Goal: Leave review/rating: Leave review/rating

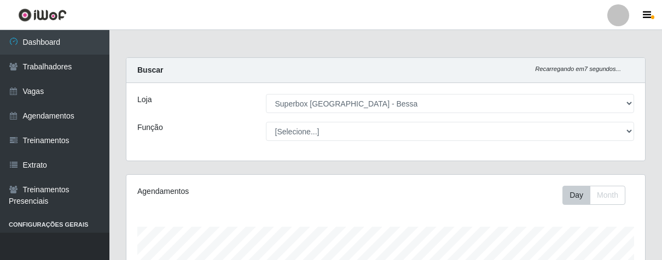
select select "206"
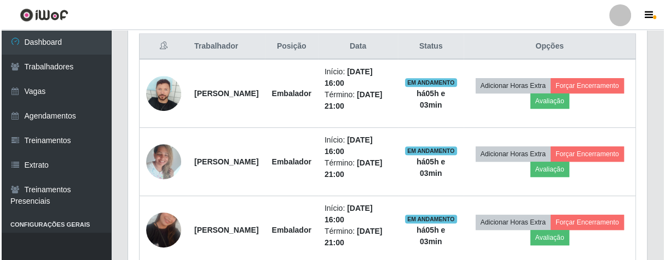
scroll to position [226, 518]
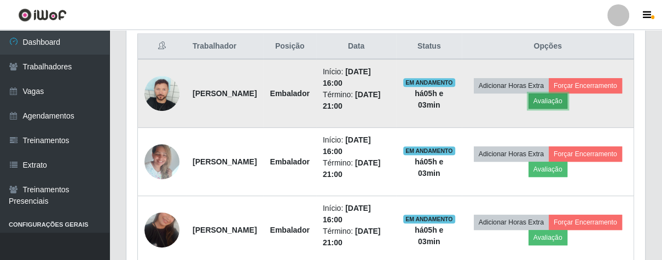
click at [567, 100] on button "Avaliação" at bounding box center [547, 101] width 39 height 15
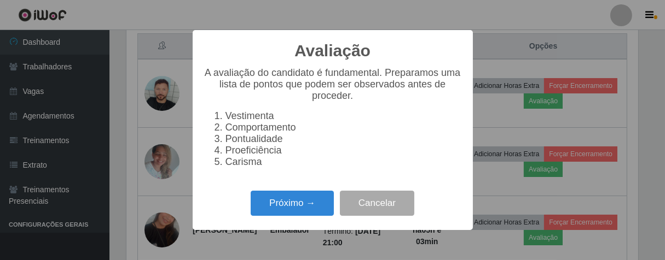
scroll to position [226, 512]
click at [314, 210] on button "Próximo →" at bounding box center [292, 204] width 83 height 26
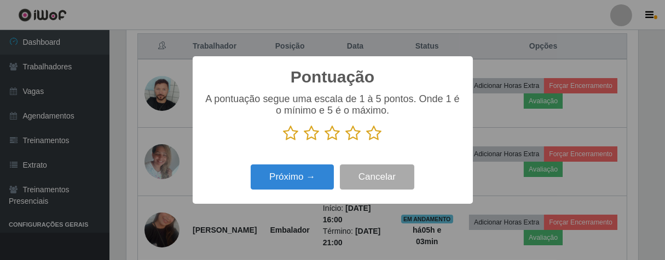
scroll to position [546761, 546477]
click at [376, 138] on icon at bounding box center [373, 133] width 15 height 16
click at [366, 142] on input "radio" at bounding box center [366, 142] width 0 height 0
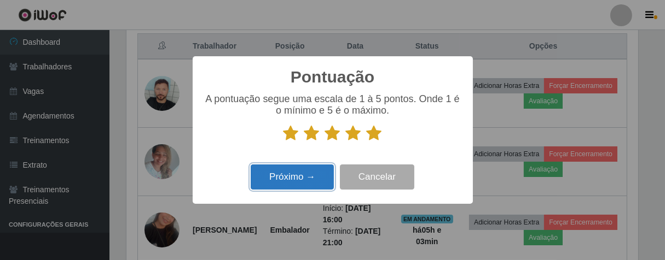
click at [304, 178] on button "Próximo →" at bounding box center [292, 178] width 83 height 26
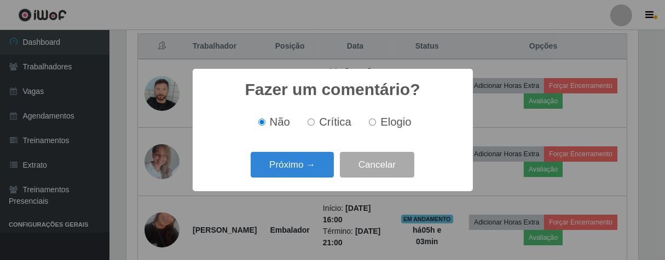
click at [370, 123] on input "Elogio" at bounding box center [372, 122] width 7 height 7
radio input "true"
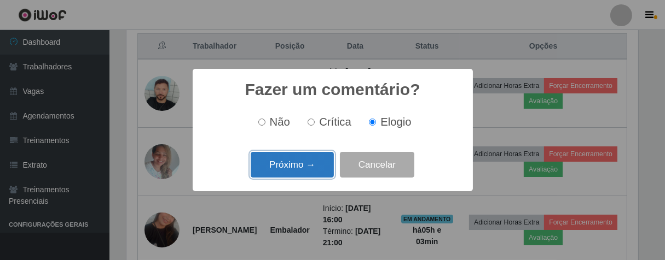
click at [303, 164] on button "Próximo →" at bounding box center [292, 165] width 83 height 26
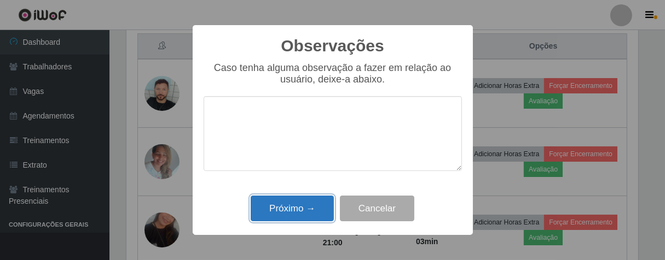
click at [311, 215] on button "Próximo →" at bounding box center [292, 209] width 83 height 26
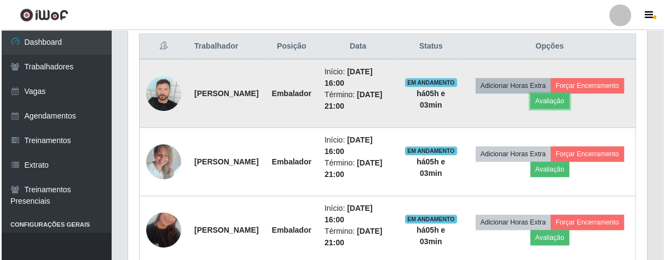
scroll to position [226, 518]
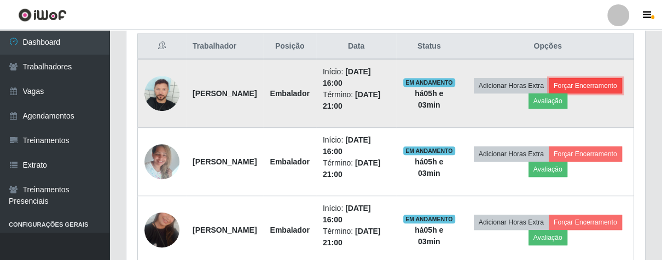
click at [549, 94] on button "Forçar Encerramento" at bounding box center [585, 85] width 73 height 15
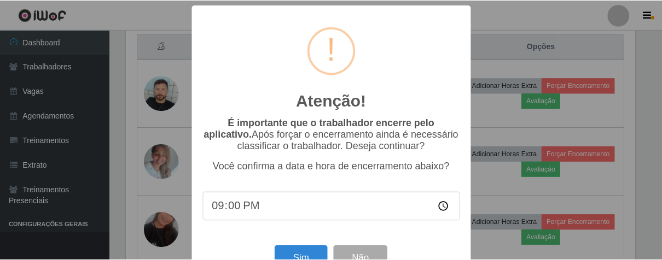
scroll to position [38, 0]
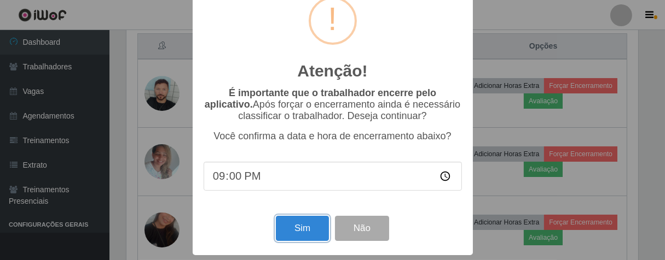
drag, startPoint x: 298, startPoint y: 225, endPoint x: 300, endPoint y: 213, distance: 12.2
click at [298, 224] on button "Sim" at bounding box center [302, 229] width 53 height 26
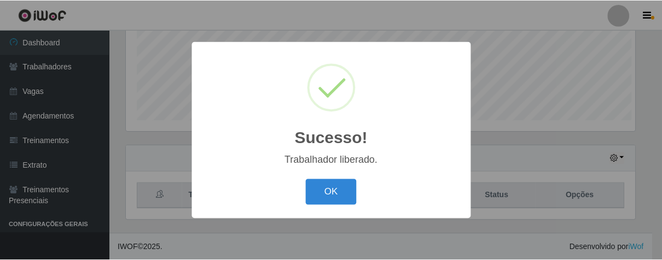
scroll to position [226, 512]
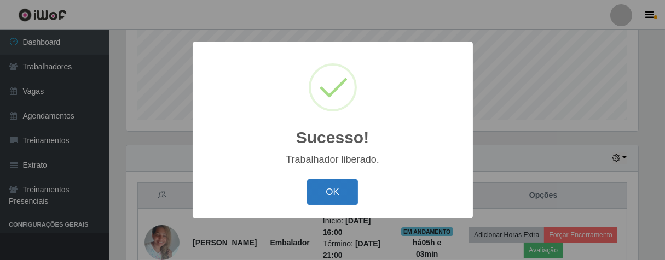
click at [350, 192] on button "OK" at bounding box center [332, 192] width 51 height 26
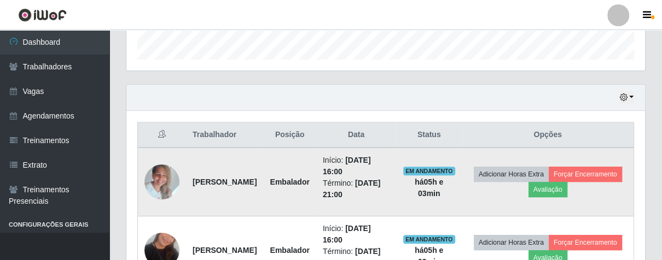
scroll to position [392, 0]
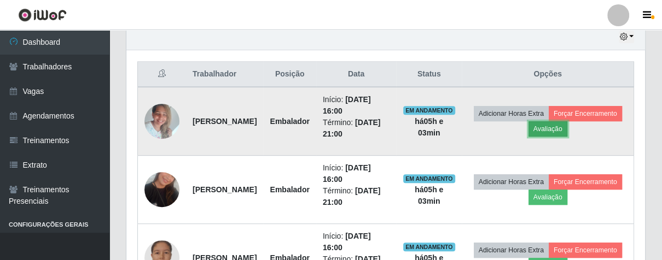
click at [567, 130] on button "Avaliação" at bounding box center [547, 128] width 39 height 15
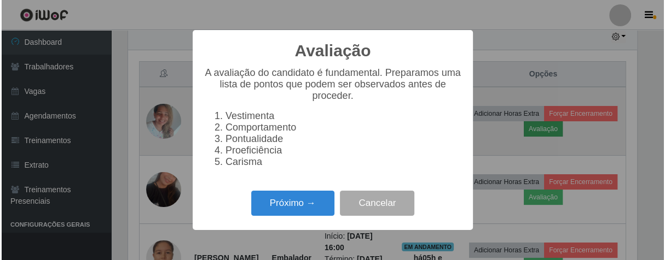
scroll to position [226, 512]
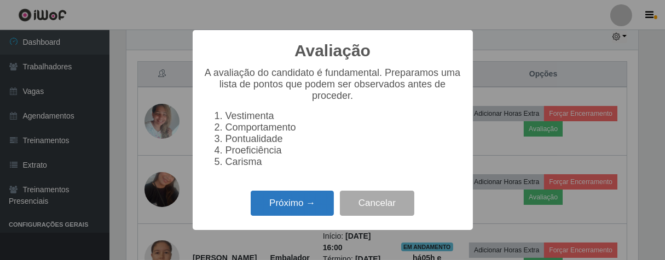
click at [305, 212] on button "Próximo →" at bounding box center [292, 204] width 83 height 26
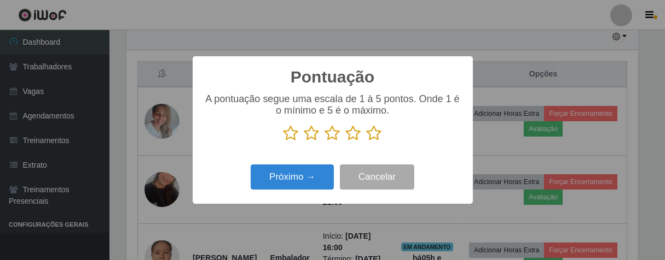
scroll to position [546761, 546477]
click at [374, 139] on icon at bounding box center [373, 133] width 15 height 16
click at [366, 142] on input "radio" at bounding box center [366, 142] width 0 height 0
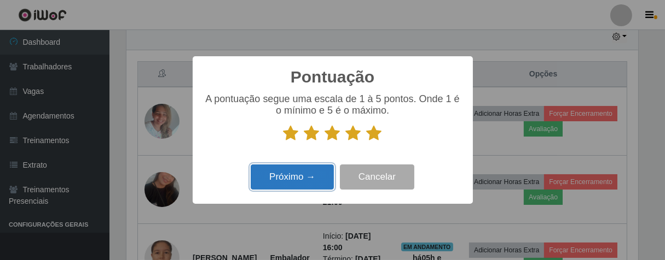
click at [328, 170] on button "Próximo →" at bounding box center [292, 178] width 83 height 26
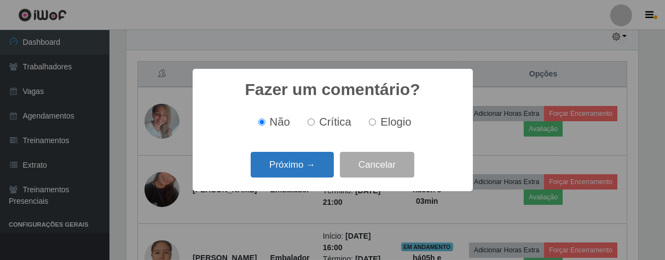
click at [319, 167] on button "Próximo →" at bounding box center [292, 165] width 83 height 26
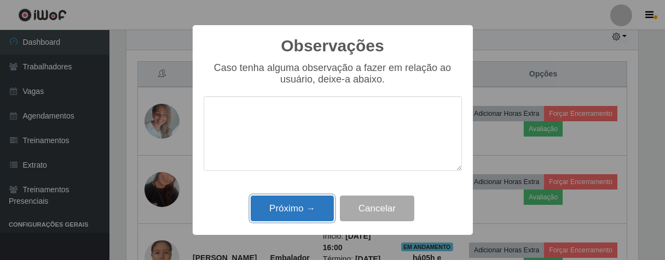
click at [308, 201] on button "Próximo →" at bounding box center [292, 209] width 83 height 26
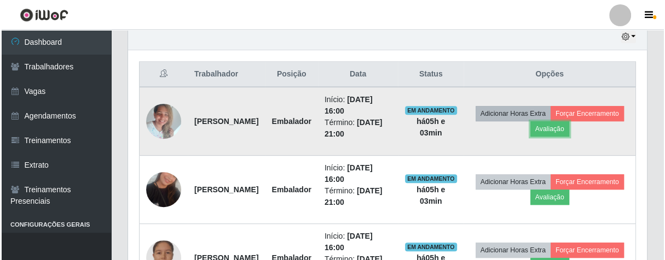
scroll to position [226, 518]
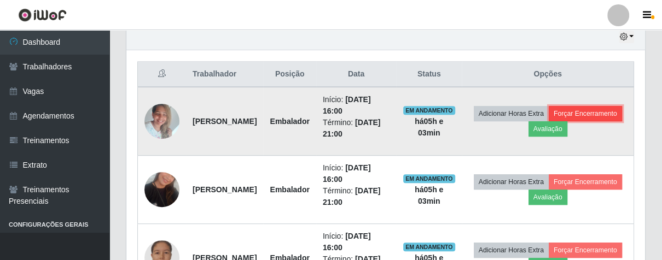
click at [549, 121] on button "Forçar Encerramento" at bounding box center [585, 113] width 73 height 15
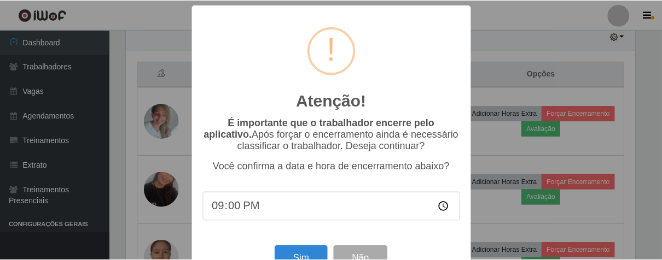
scroll to position [0, 0]
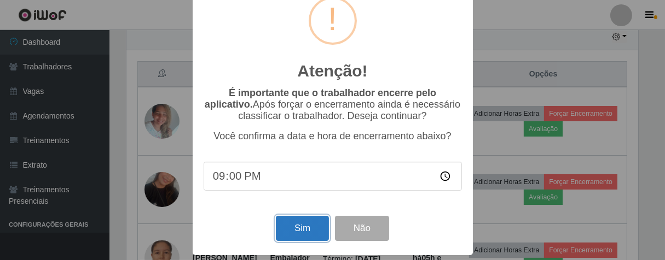
click at [304, 219] on button "Sim" at bounding box center [302, 229] width 53 height 26
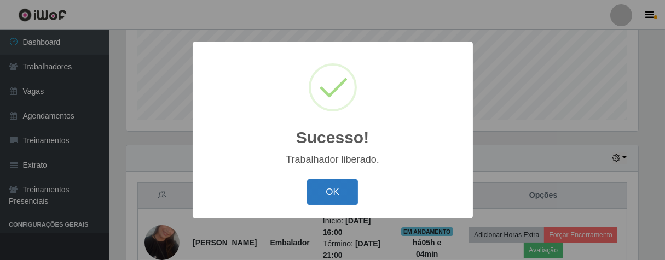
click at [344, 185] on button "OK" at bounding box center [332, 192] width 51 height 26
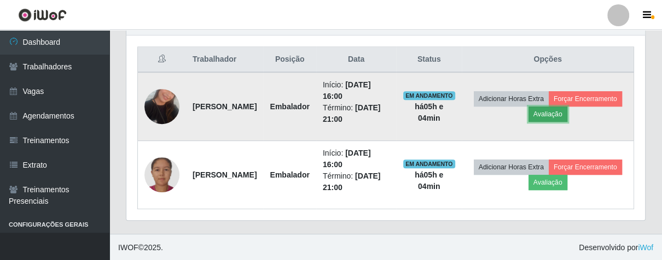
click at [567, 110] on button "Avaliação" at bounding box center [547, 114] width 39 height 15
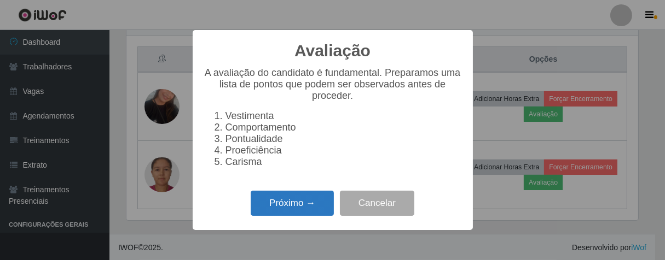
click at [299, 212] on button "Próximo →" at bounding box center [292, 204] width 83 height 26
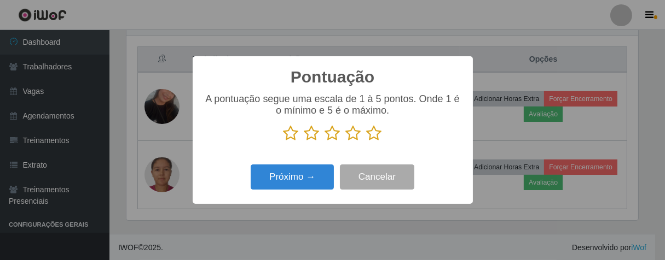
click at [377, 136] on icon at bounding box center [373, 133] width 15 height 16
click at [366, 142] on input "radio" at bounding box center [366, 142] width 0 height 0
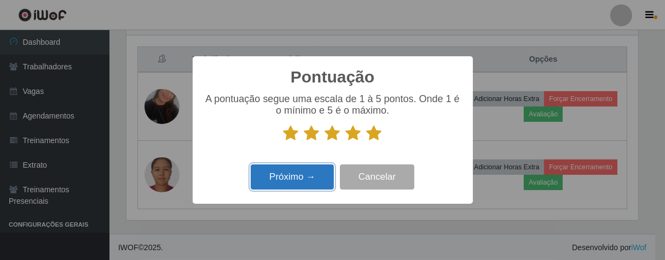
click at [311, 166] on button "Próximo →" at bounding box center [292, 178] width 83 height 26
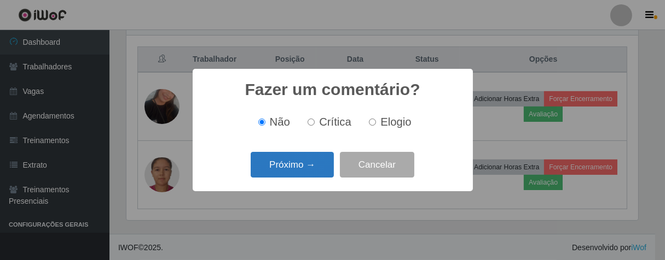
click at [312, 169] on button "Próximo →" at bounding box center [292, 165] width 83 height 26
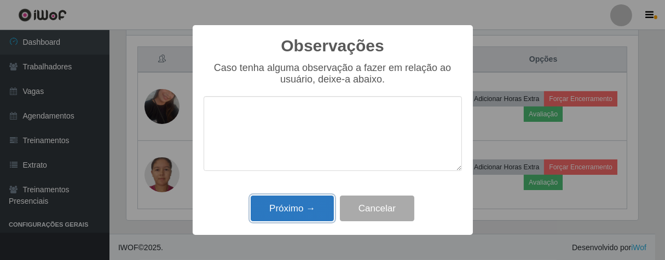
click at [322, 213] on button "Próximo →" at bounding box center [292, 209] width 83 height 26
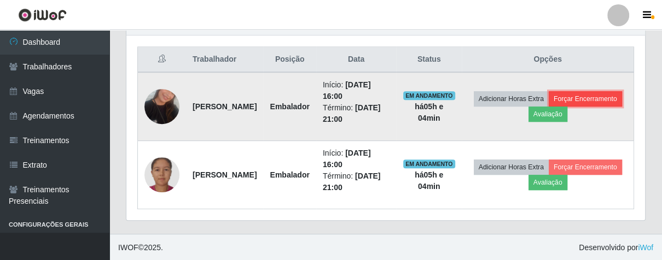
click at [549, 107] on button "Forçar Encerramento" at bounding box center [585, 98] width 73 height 15
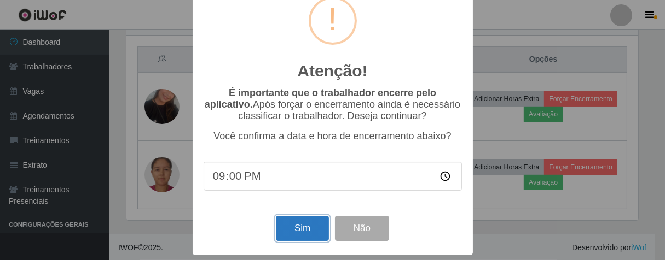
click at [314, 219] on button "Sim" at bounding box center [302, 229] width 53 height 26
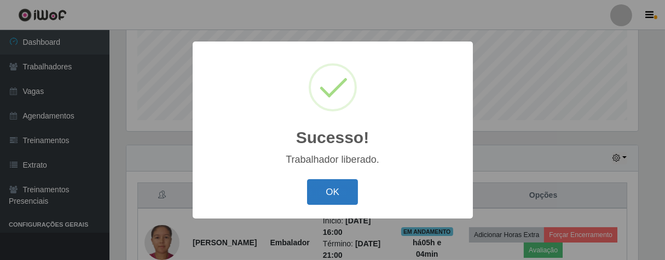
click at [345, 185] on button "OK" at bounding box center [332, 192] width 51 height 26
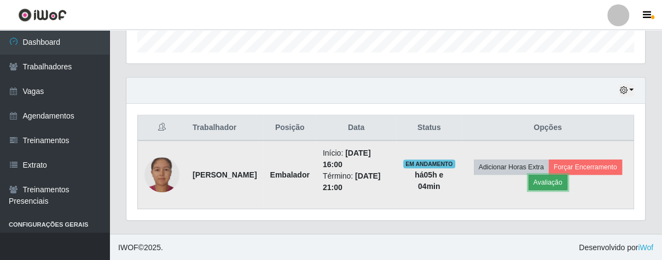
click at [567, 187] on button "Avaliação" at bounding box center [547, 182] width 39 height 15
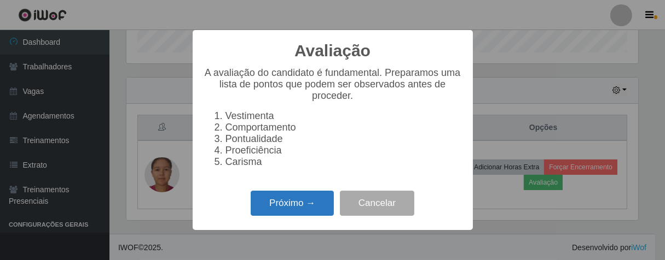
click at [307, 209] on button "Próximo →" at bounding box center [292, 204] width 83 height 26
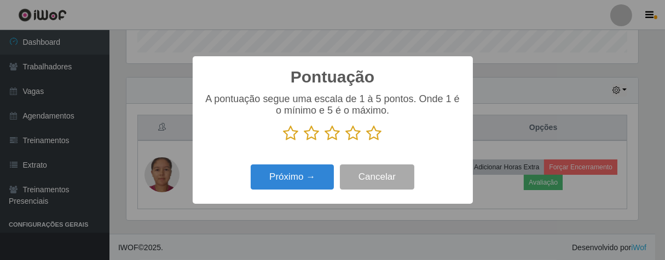
click at [372, 135] on icon at bounding box center [373, 133] width 15 height 16
click at [366, 142] on input "radio" at bounding box center [366, 142] width 0 height 0
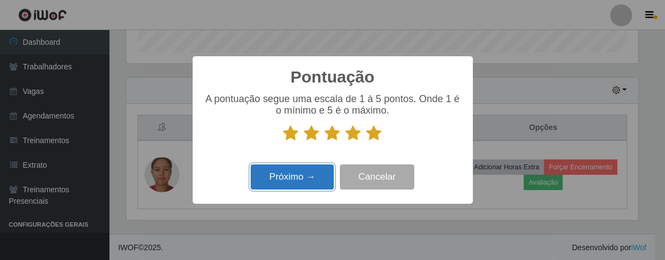
click at [325, 170] on button "Próximo →" at bounding box center [292, 178] width 83 height 26
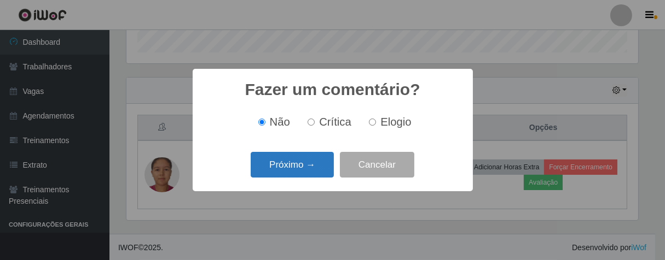
click at [328, 166] on button "Próximo →" at bounding box center [292, 165] width 83 height 26
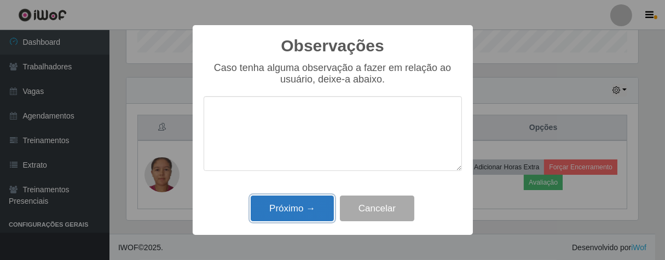
click at [315, 203] on button "Próximo →" at bounding box center [292, 209] width 83 height 26
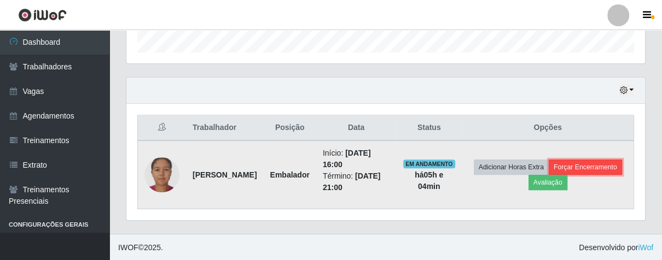
click at [549, 175] on button "Forçar Encerramento" at bounding box center [585, 167] width 73 height 15
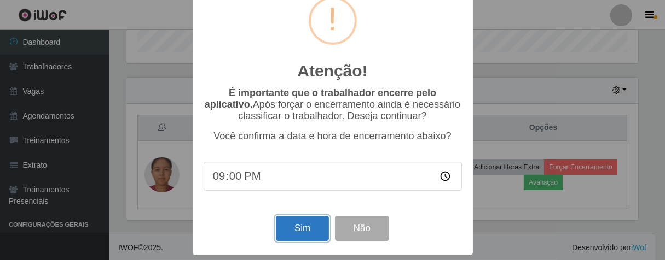
click at [308, 218] on button "Sim" at bounding box center [302, 229] width 53 height 26
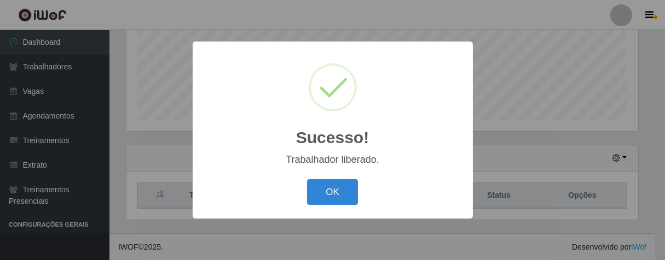
drag, startPoint x: 334, startPoint y: 184, endPoint x: 329, endPoint y: 170, distance: 15.0
click at [334, 184] on button "OK" at bounding box center [332, 192] width 51 height 26
